Goal: Find specific page/section: Find specific page/section

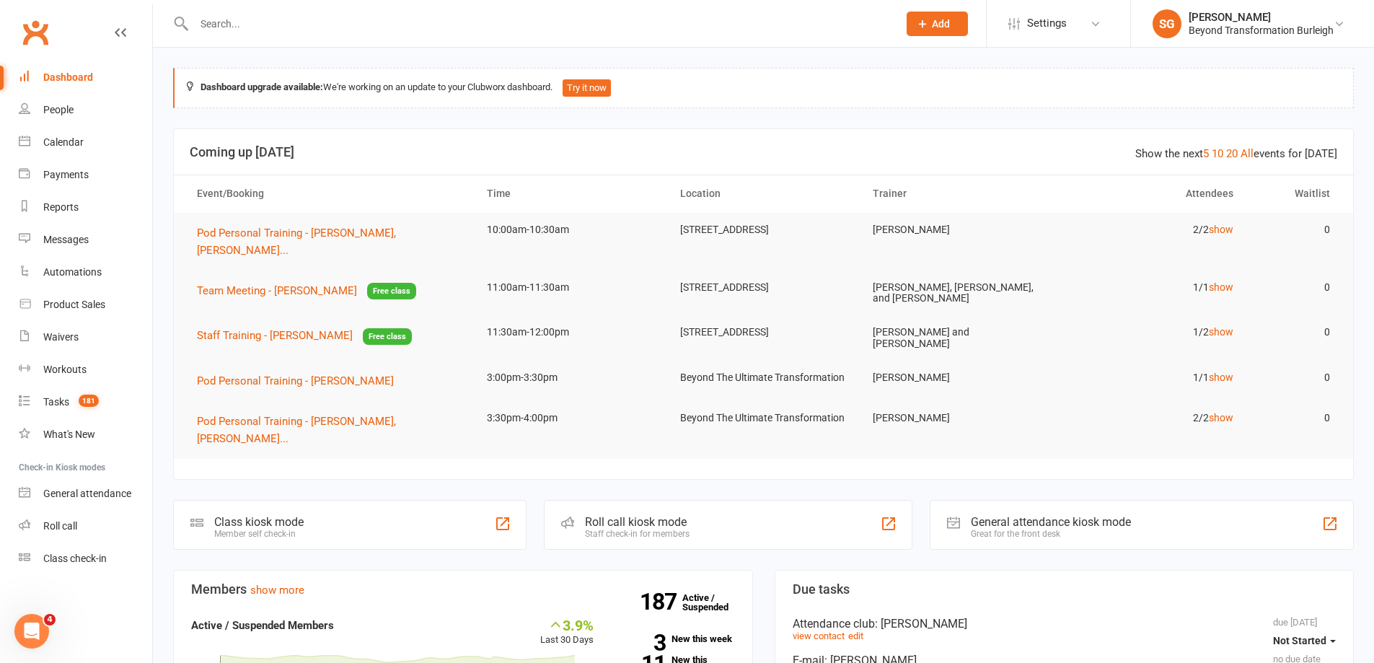
click at [283, 19] on input "text" at bounding box center [539, 24] width 698 height 20
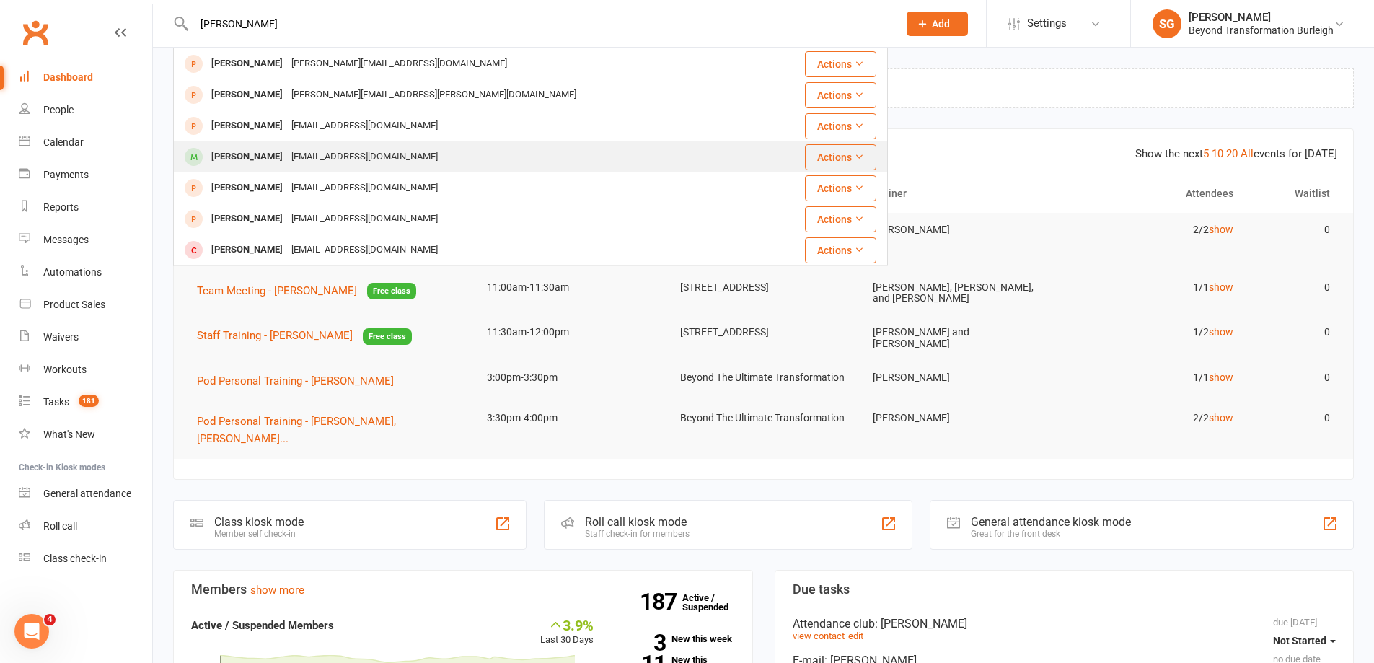
type input "[PERSON_NAME]"
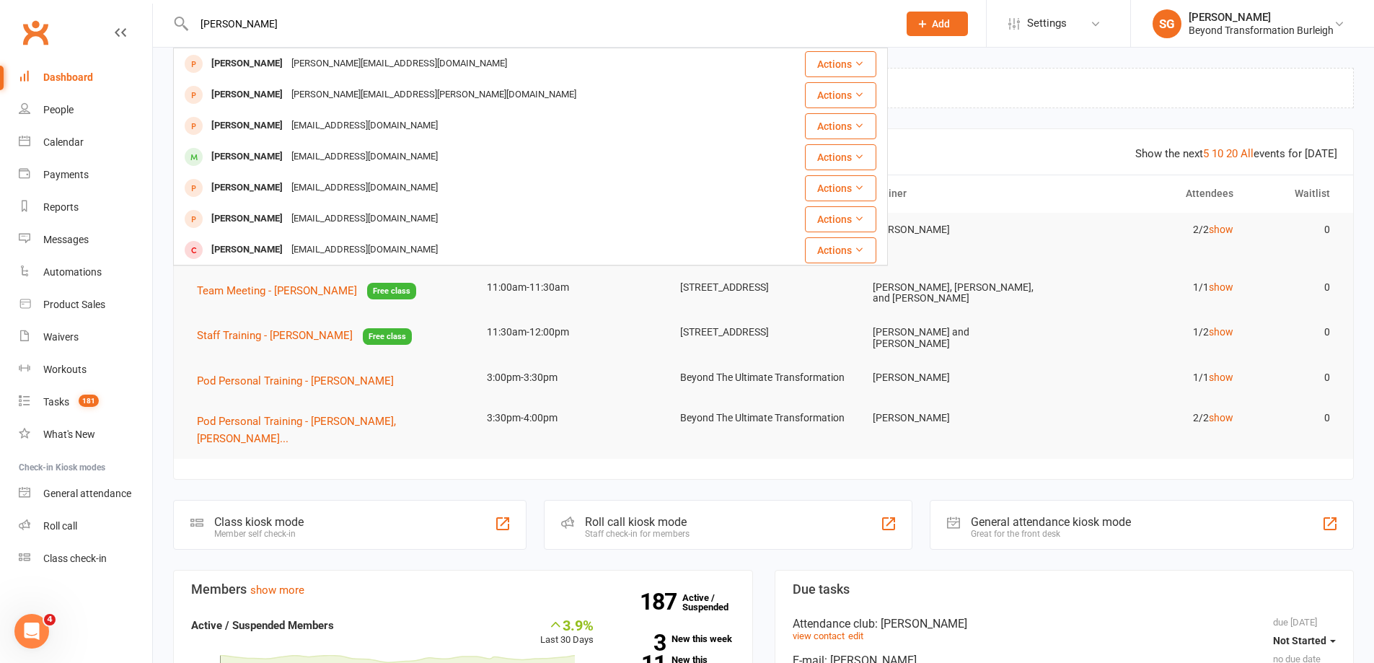
click at [287, 147] on div "[EMAIL_ADDRESS][DOMAIN_NAME]" at bounding box center [364, 156] width 155 height 21
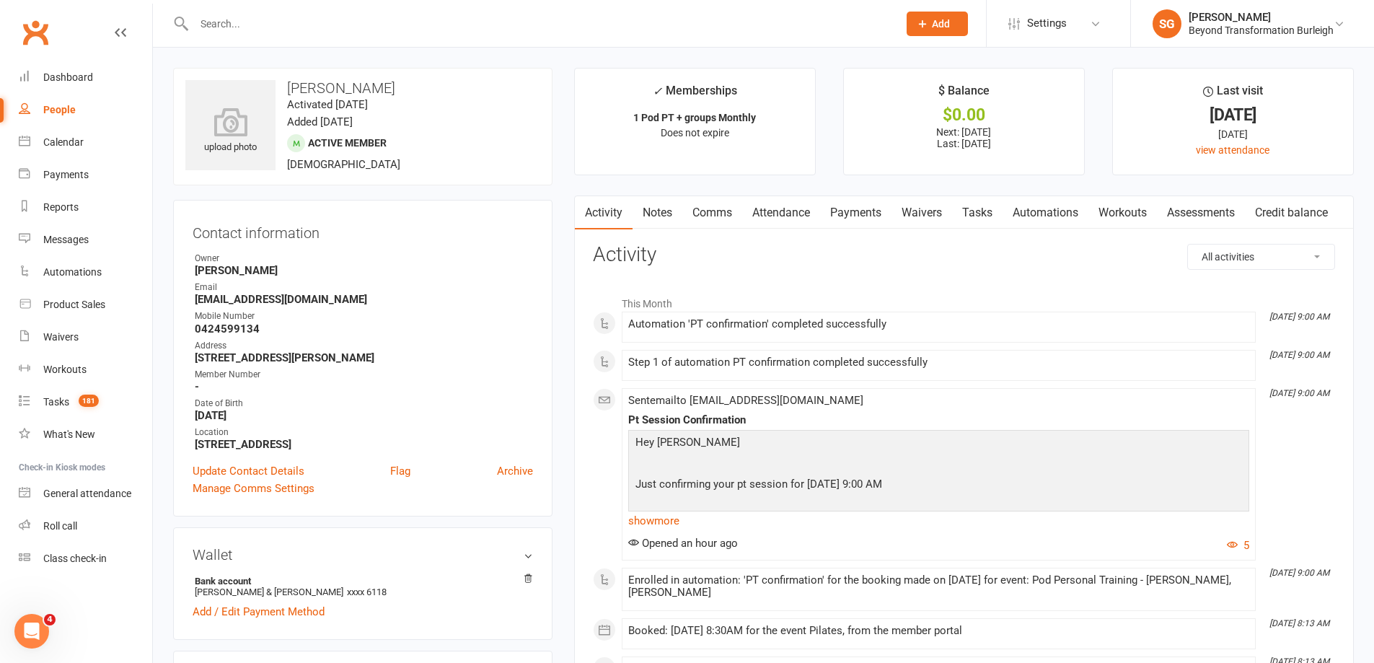
click at [774, 220] on link "Attendance" at bounding box center [781, 212] width 78 height 33
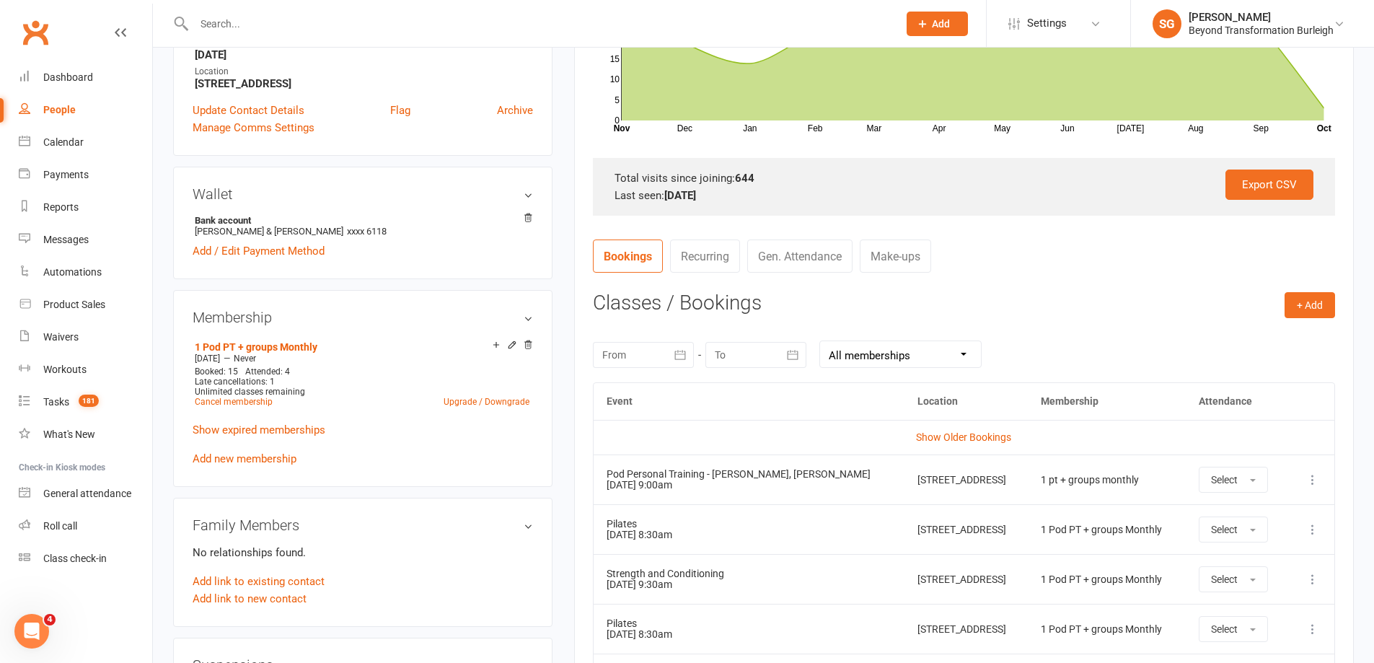
scroll to position [433, 0]
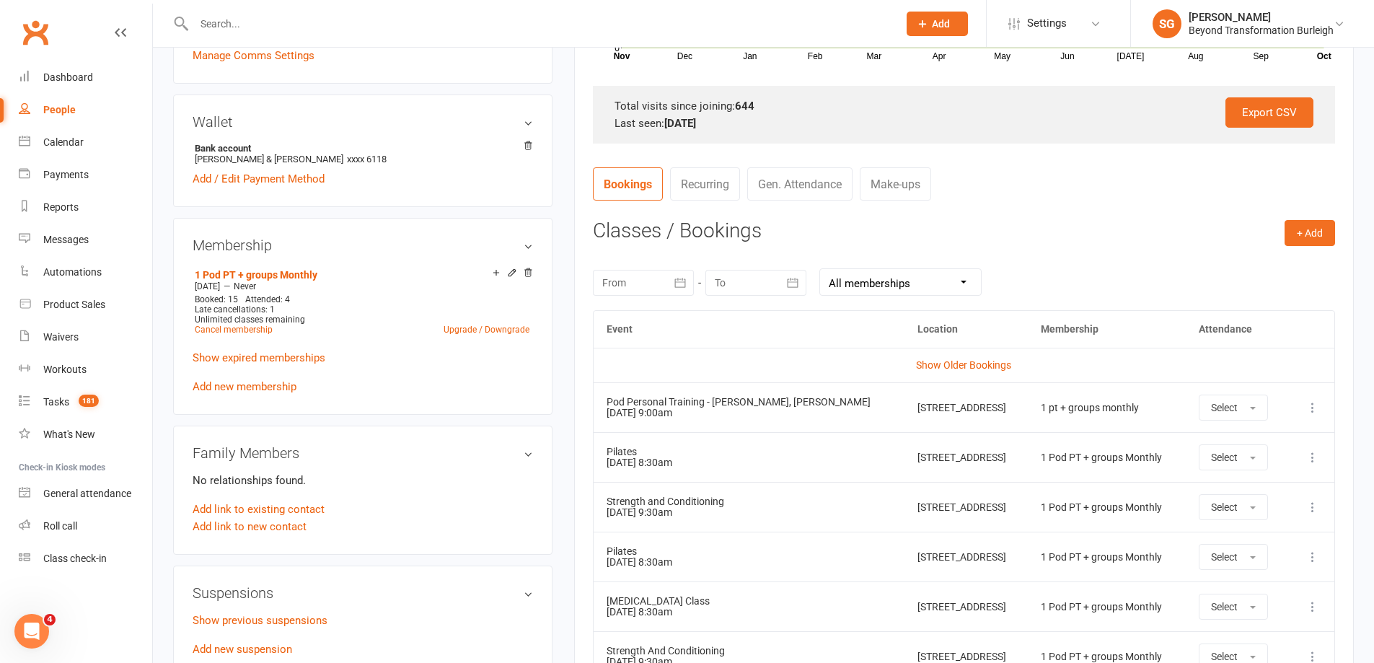
click at [1307, 412] on icon at bounding box center [1312, 407] width 14 height 14
click at [1235, 462] on link "View event" at bounding box center [1248, 464] width 143 height 29
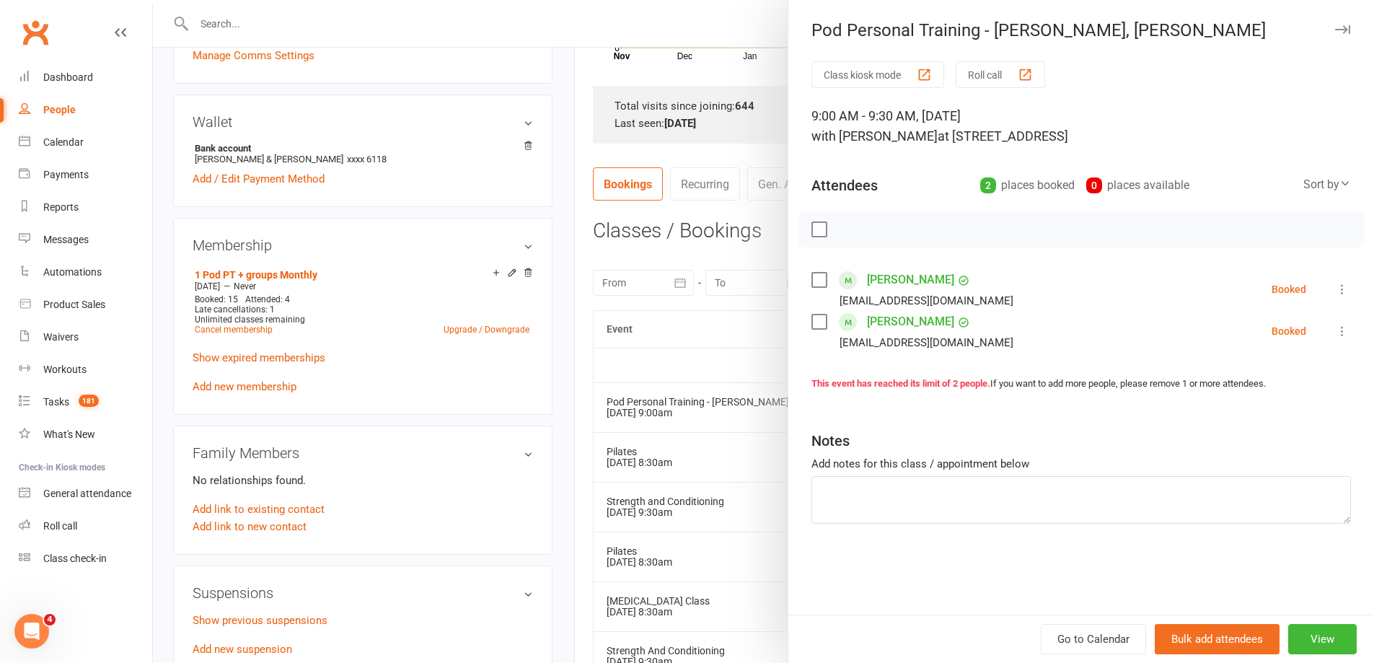
click at [332, 17] on div at bounding box center [763, 331] width 1221 height 663
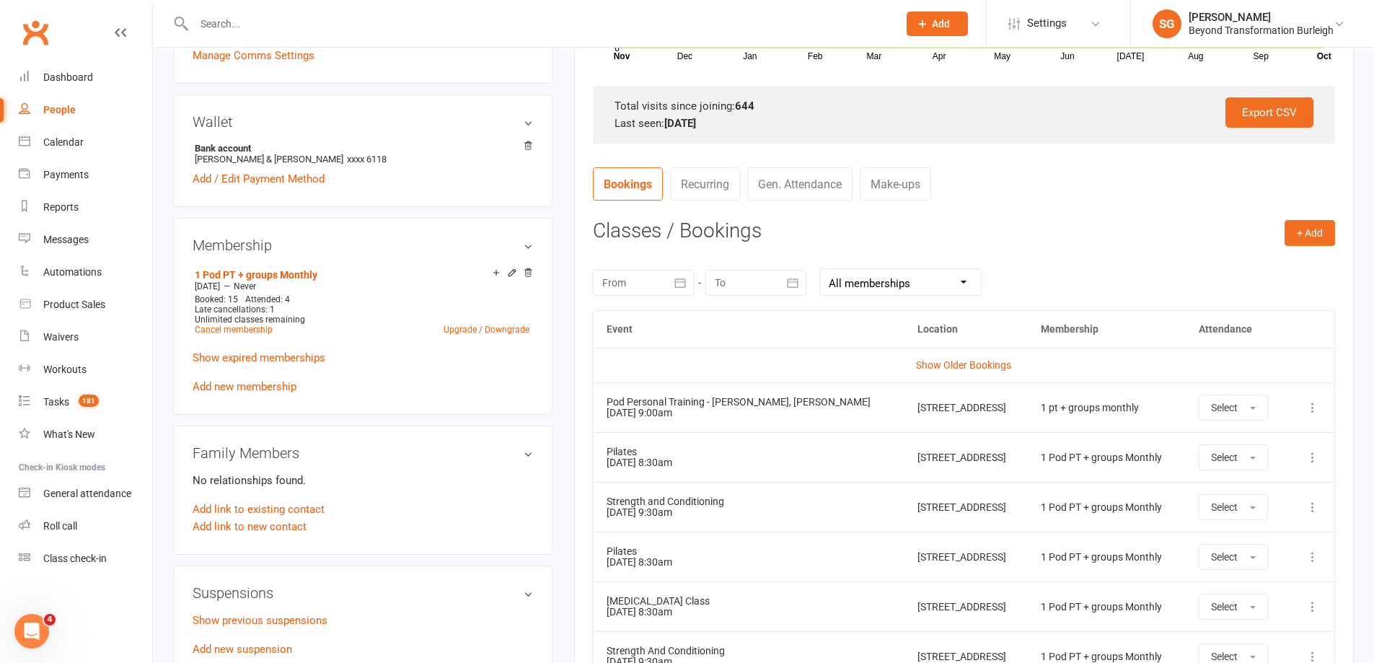
click at [332, 17] on input "text" at bounding box center [539, 24] width 698 height 20
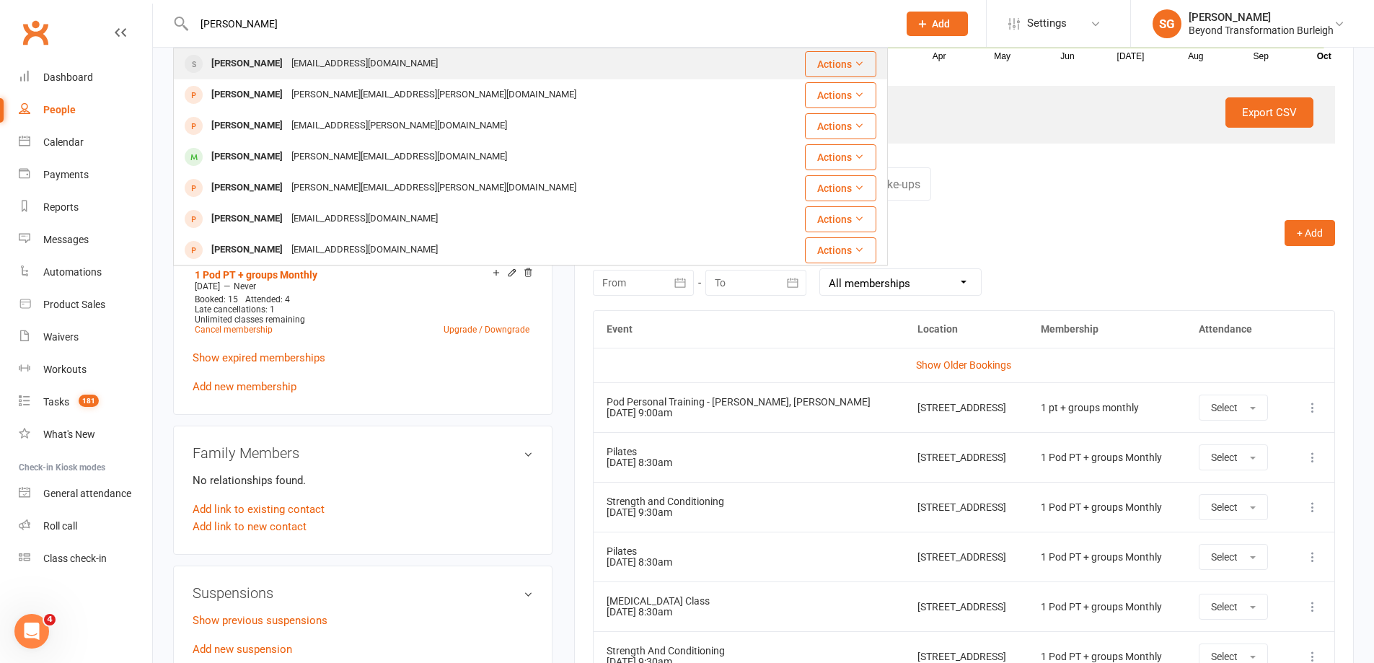
type input "[PERSON_NAME]"
click at [340, 52] on div "[PERSON_NAME] [PERSON_NAME][EMAIL_ADDRESS][DOMAIN_NAME]" at bounding box center [479, 64] width 611 height 30
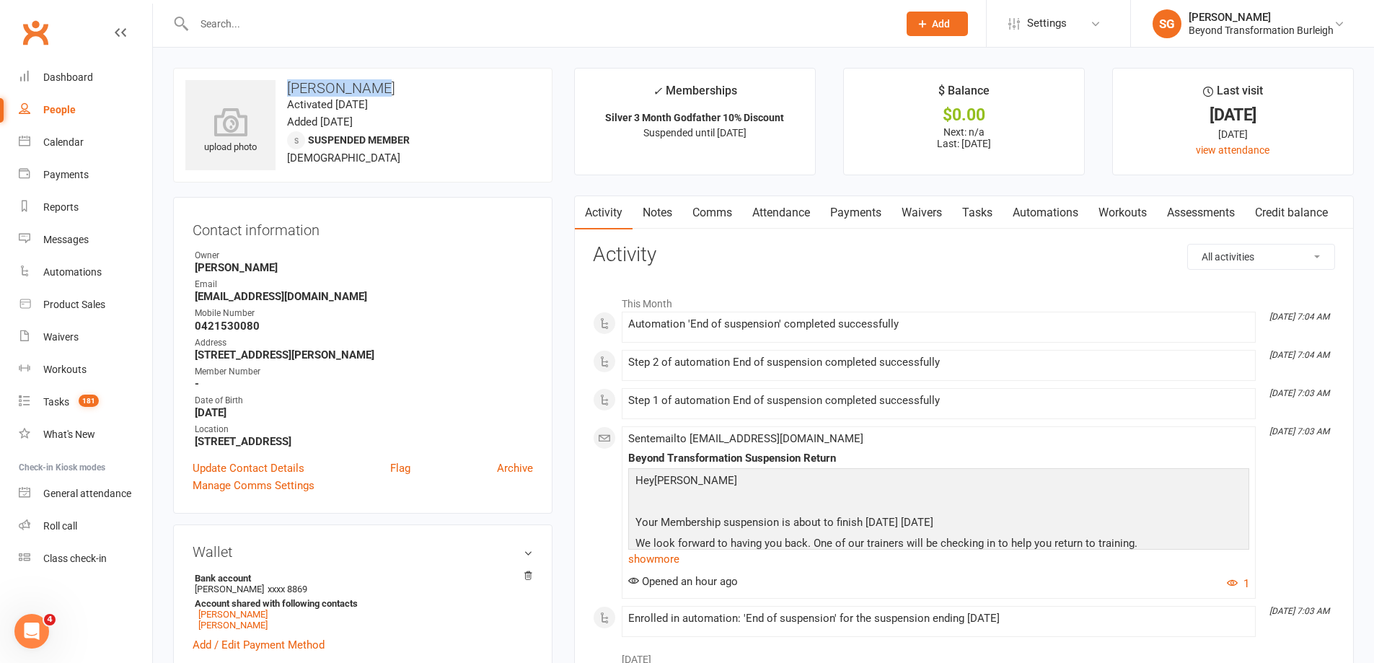
drag, startPoint x: 293, startPoint y: 86, endPoint x: 402, endPoint y: 86, distance: 108.9
click at [402, 86] on h3 "[PERSON_NAME]" at bounding box center [362, 88] width 355 height 16
copy h3 "[PERSON_NAME]"
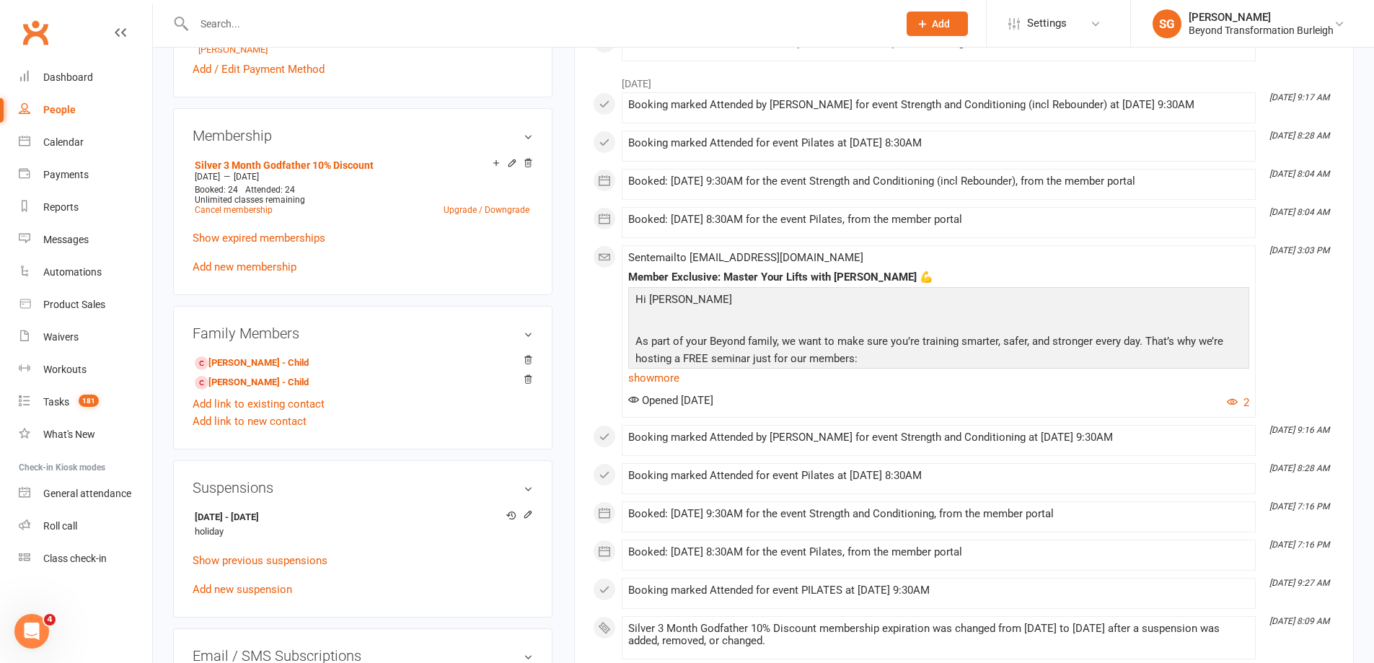
scroll to position [865, 0]
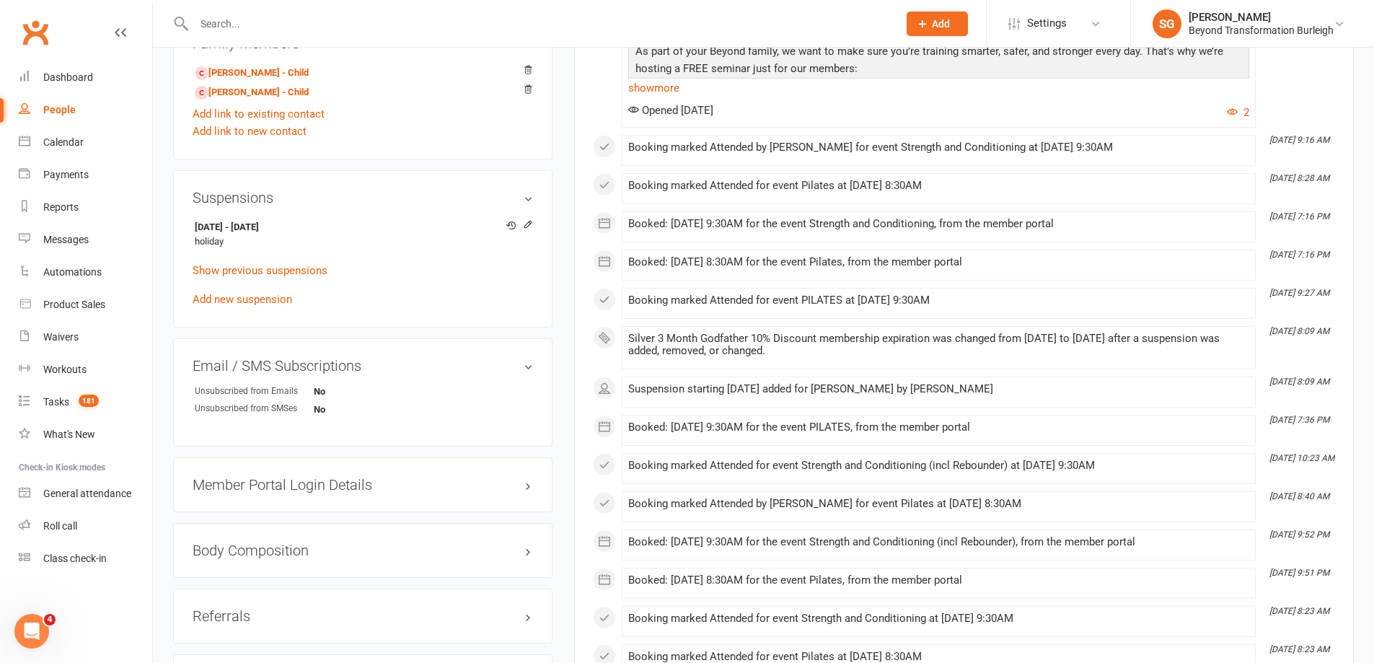
click at [257, 27] on input "text" at bounding box center [539, 24] width 698 height 20
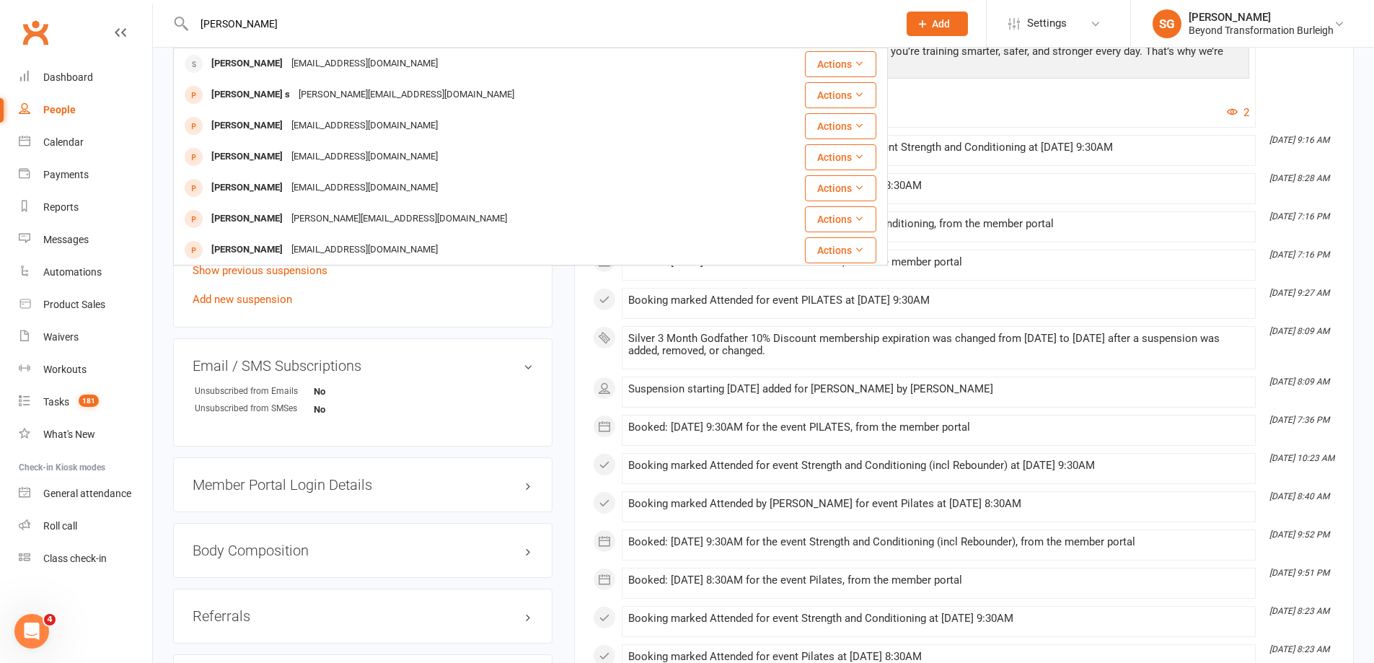
type input "[PERSON_NAME]"
click at [338, 68] on div "[EMAIL_ADDRESS][DOMAIN_NAME]" at bounding box center [364, 63] width 155 height 21
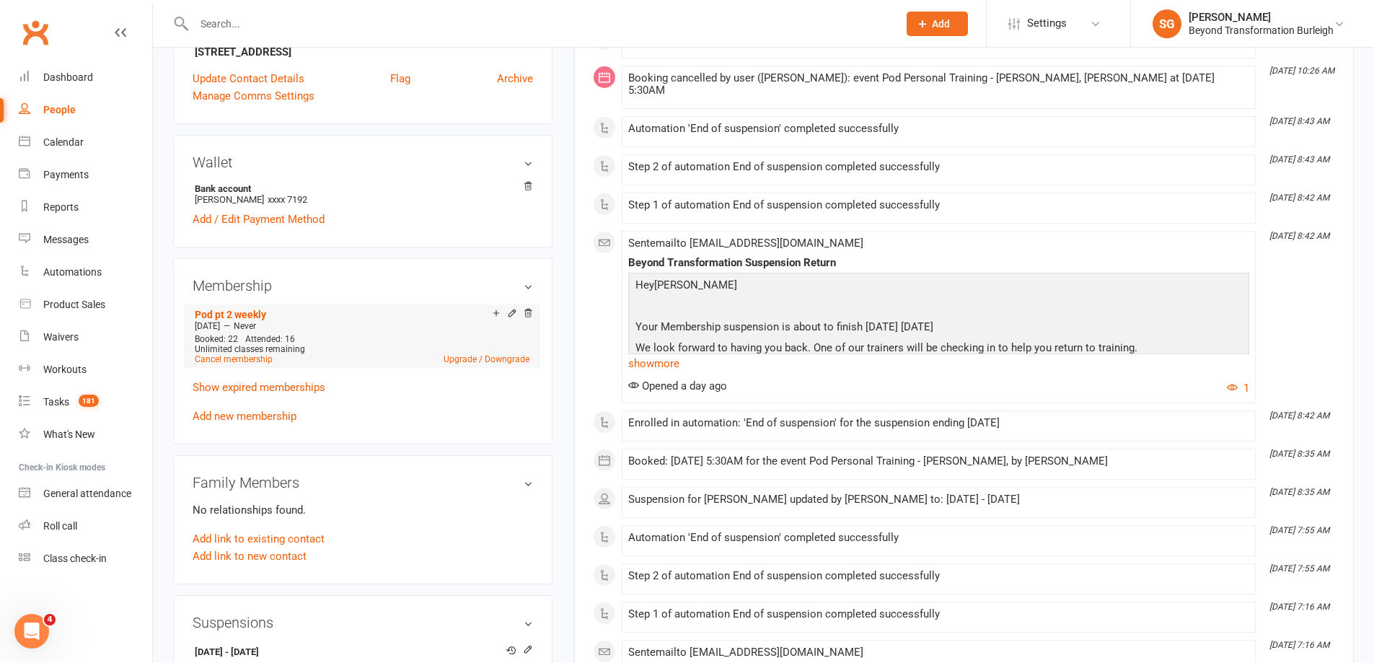
scroll to position [793, 0]
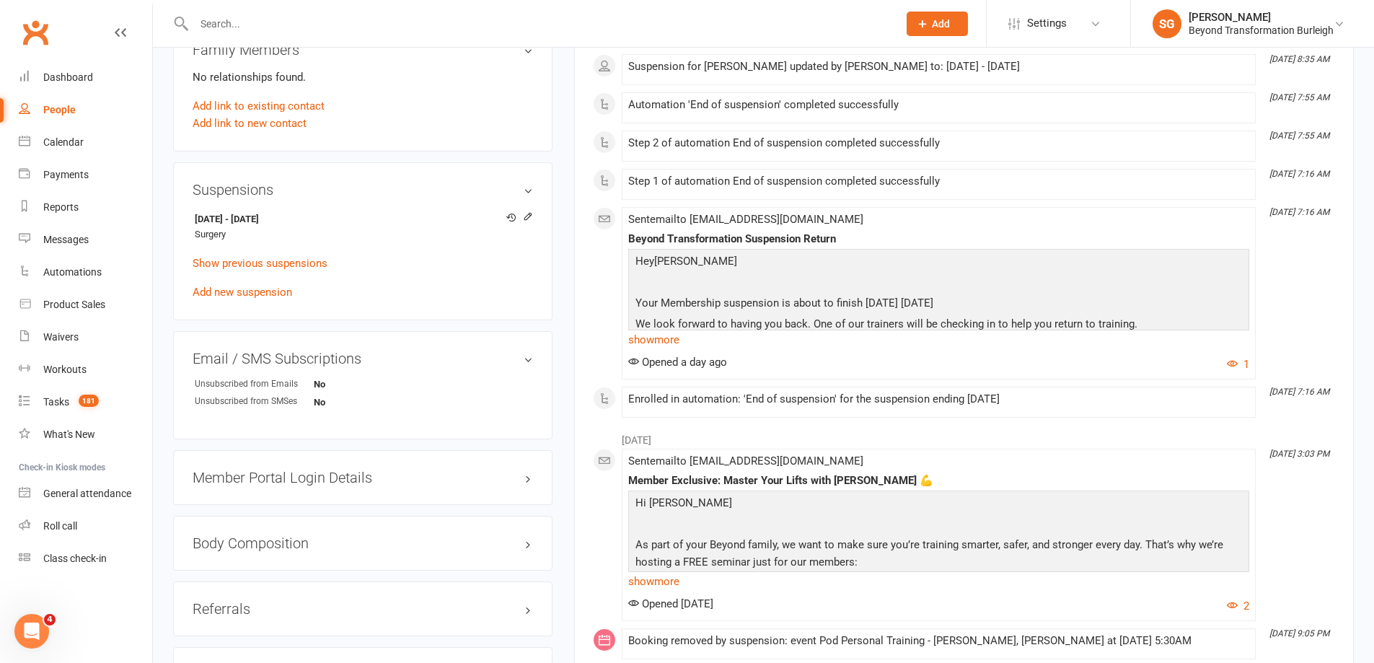
click at [304, 17] on input "text" at bounding box center [539, 24] width 698 height 20
paste input "[PERSON_NAME]"
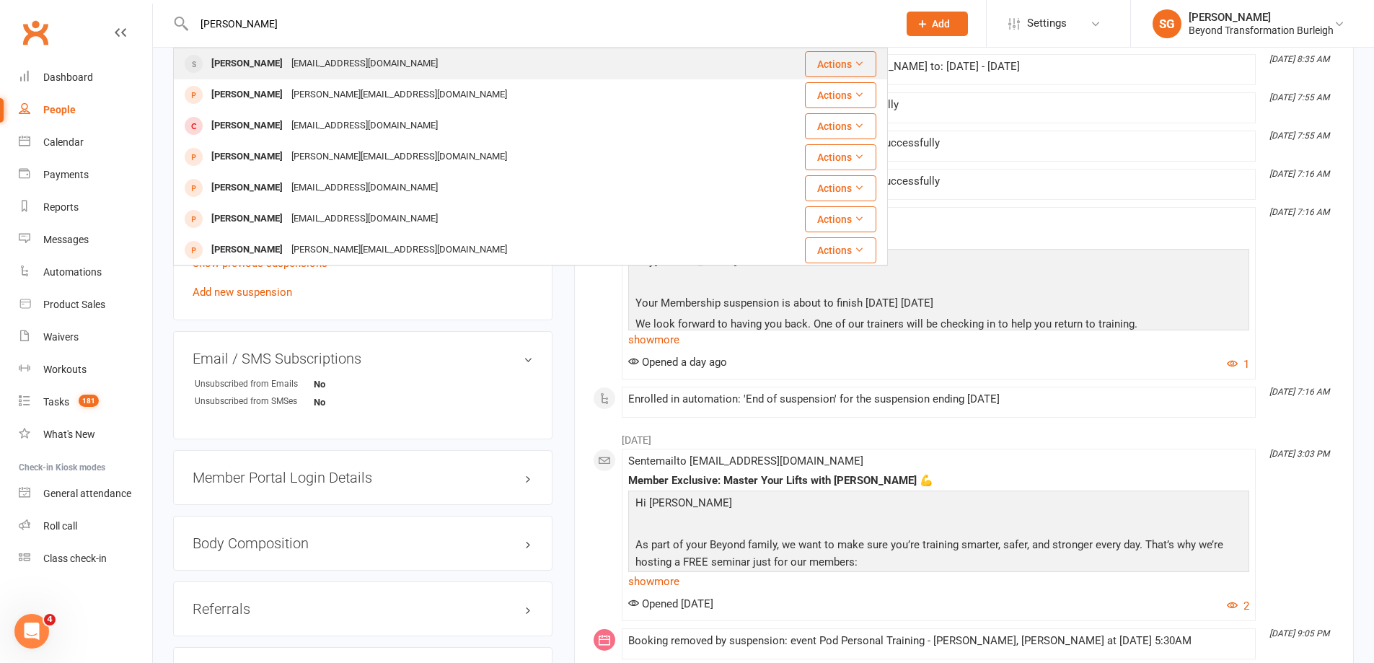
type input "[PERSON_NAME]"
click at [309, 62] on div "[EMAIL_ADDRESS][DOMAIN_NAME]" at bounding box center [364, 63] width 155 height 21
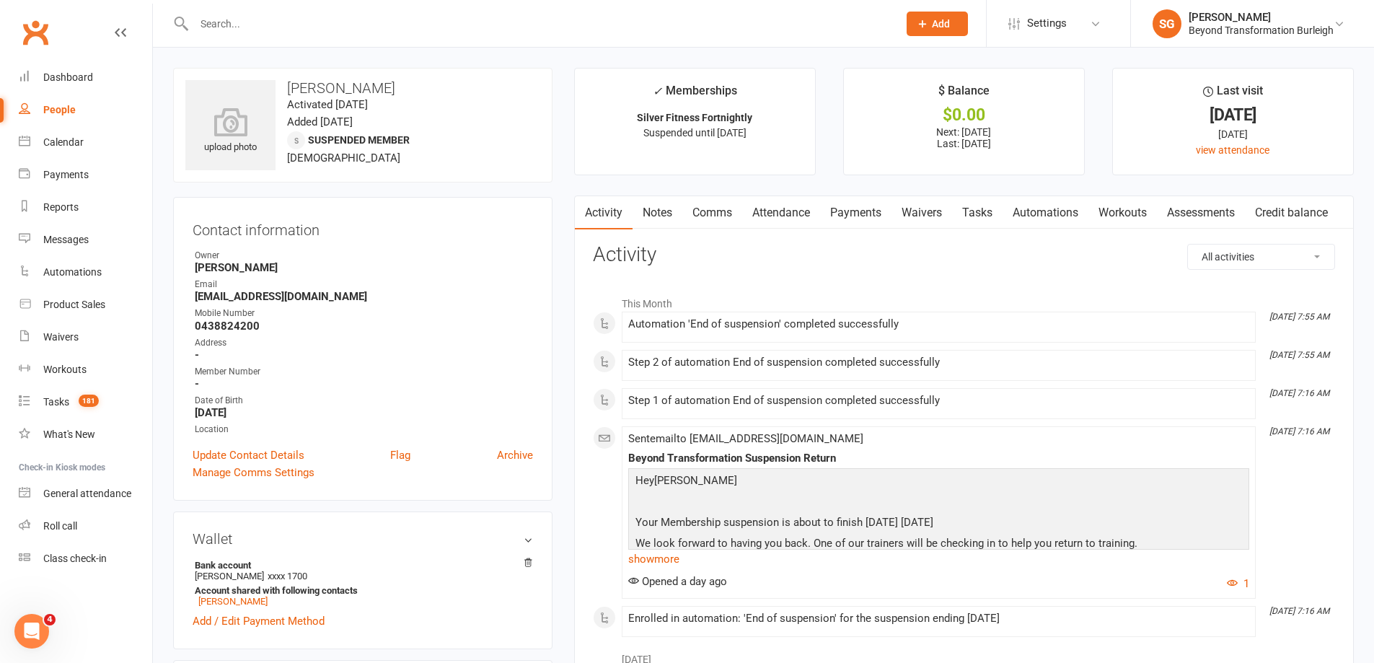
click at [854, 215] on link "Payments" at bounding box center [855, 212] width 71 height 33
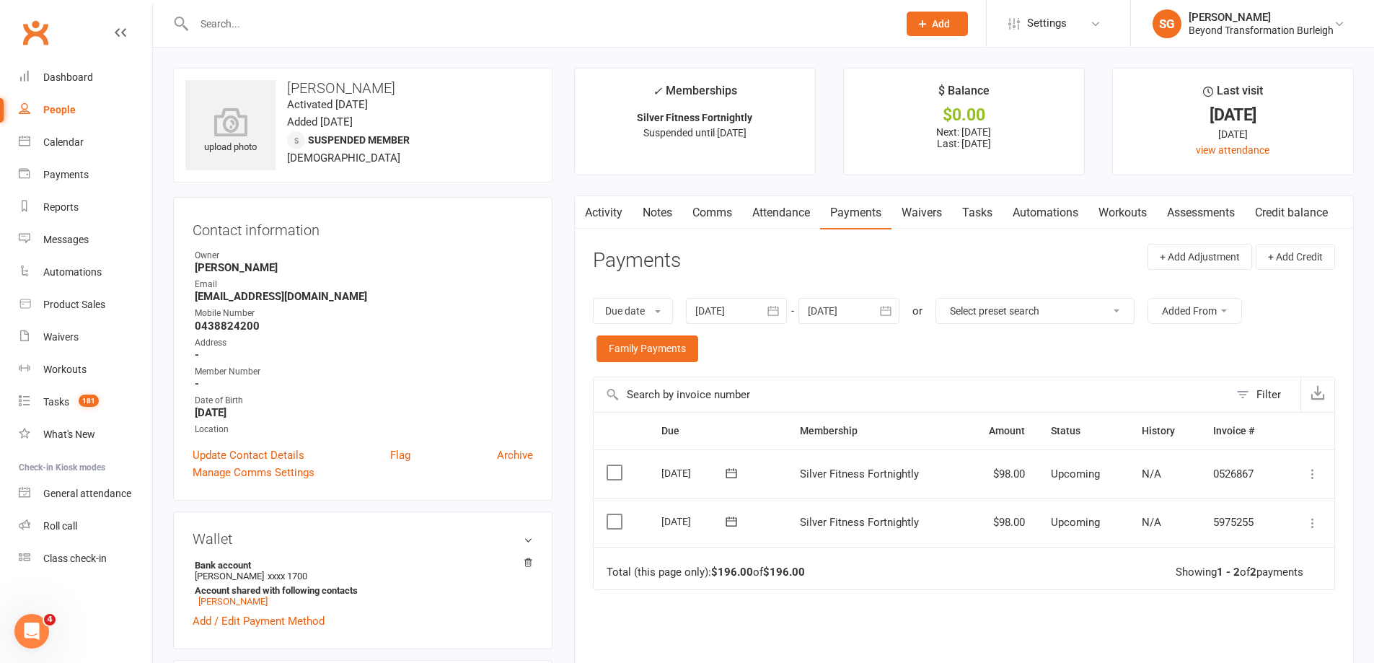
click at [779, 206] on link "Attendance" at bounding box center [781, 212] width 78 height 33
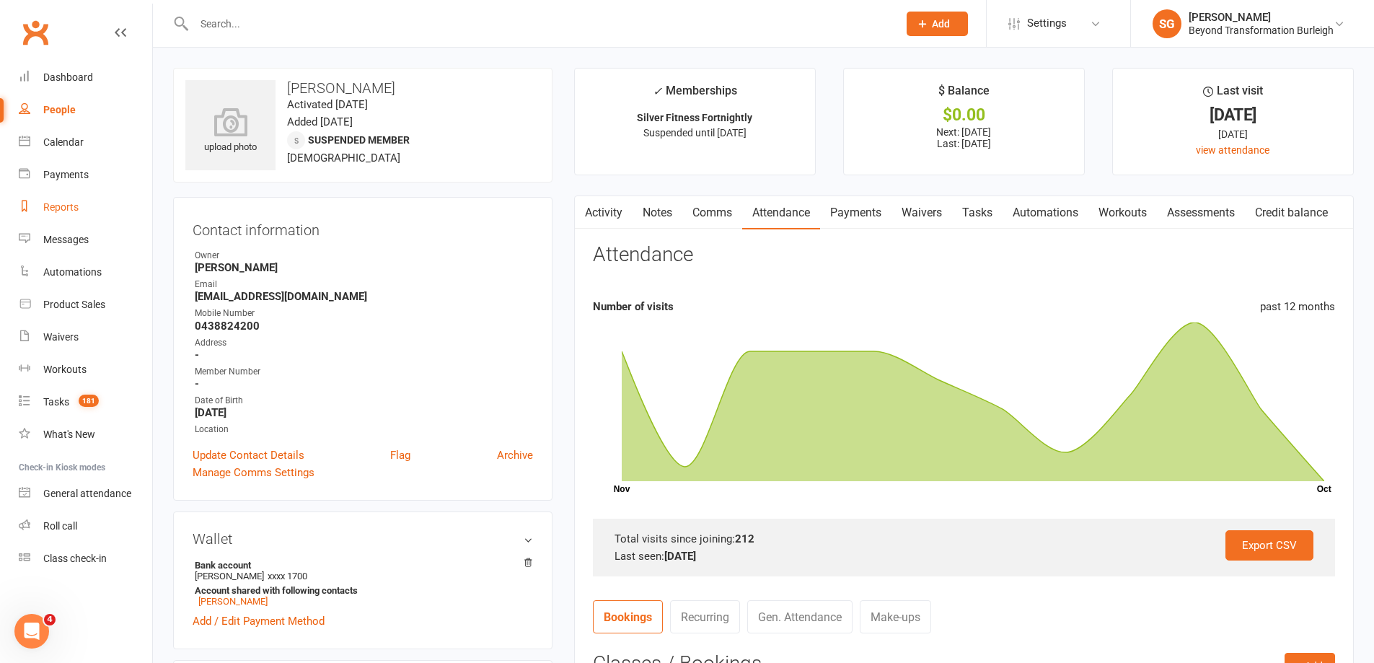
click at [76, 218] on link "Reports" at bounding box center [85, 207] width 133 height 32
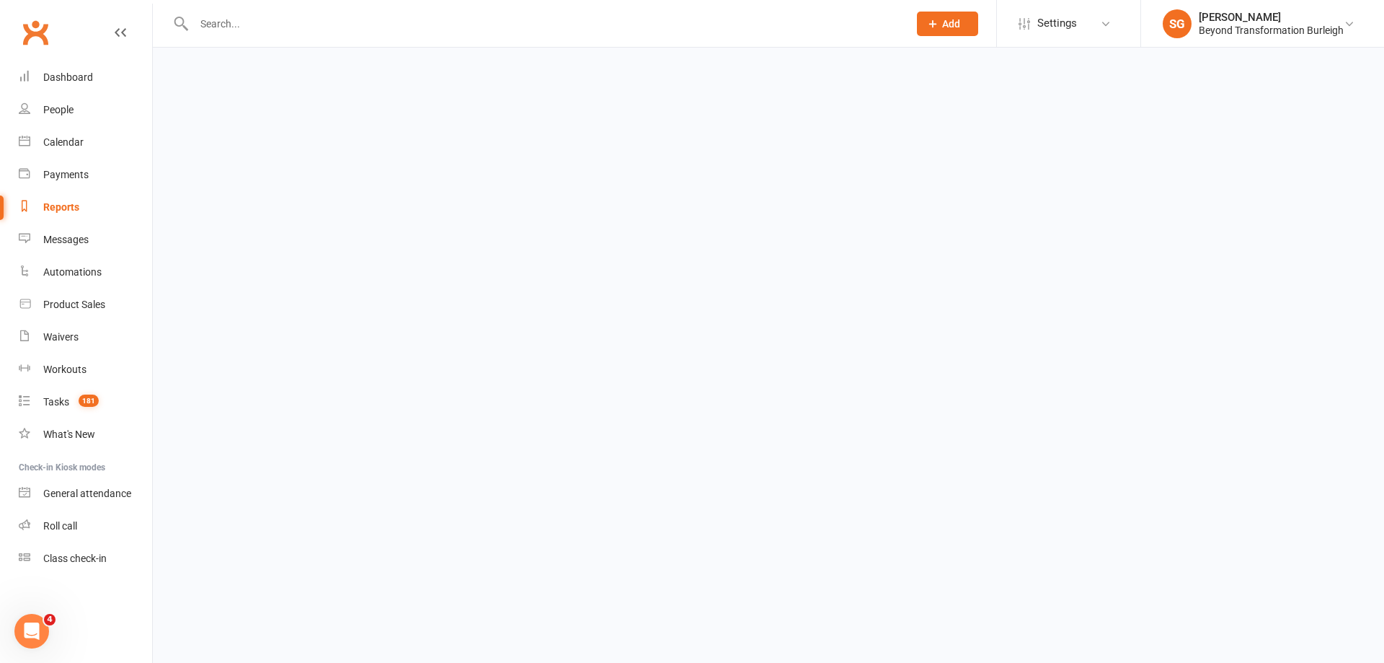
click at [76, 218] on link "Reports" at bounding box center [85, 207] width 133 height 32
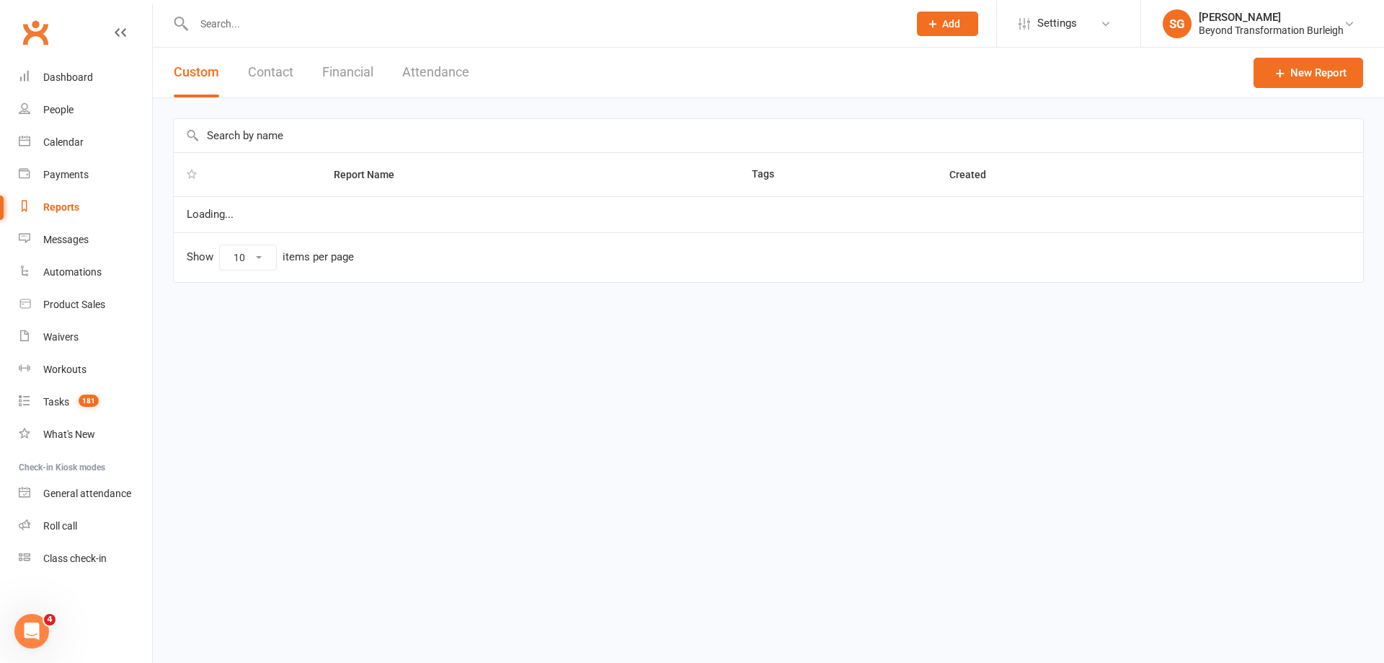
select select "100"
